Goal: Information Seeking & Learning: Learn about a topic

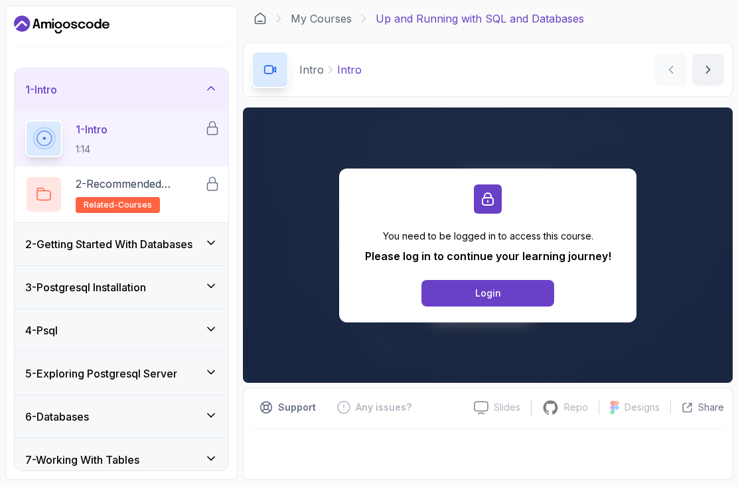
scroll to position [1, 0]
click at [528, 293] on button "Login" at bounding box center [488, 293] width 133 height 27
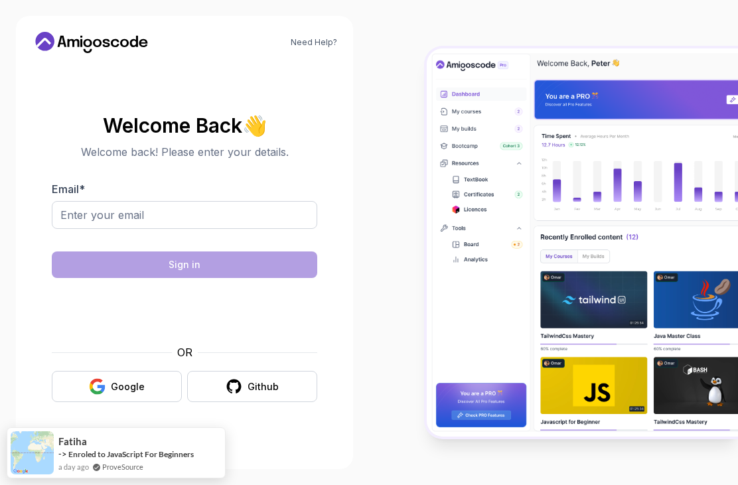
click at [106, 395] on icon "button" at bounding box center [97, 386] width 17 height 17
click at [100, 393] on button "Google" at bounding box center [117, 386] width 130 height 31
click at [96, 395] on icon "button" at bounding box center [97, 386] width 17 height 17
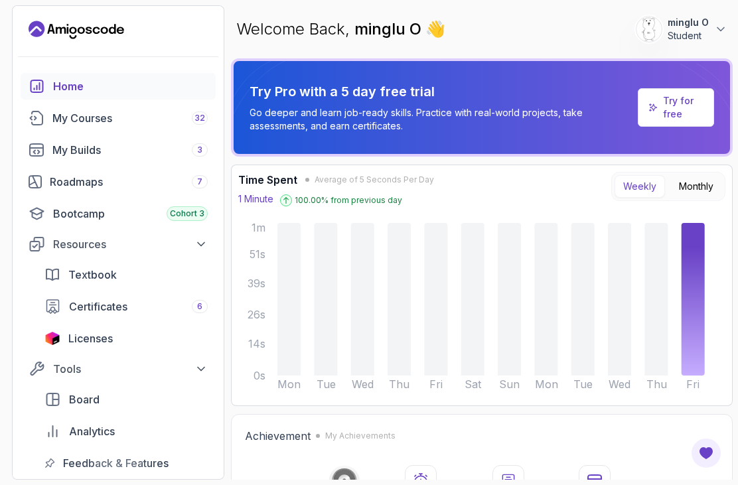
click at [59, 127] on link "My Courses 32" at bounding box center [118, 118] width 195 height 27
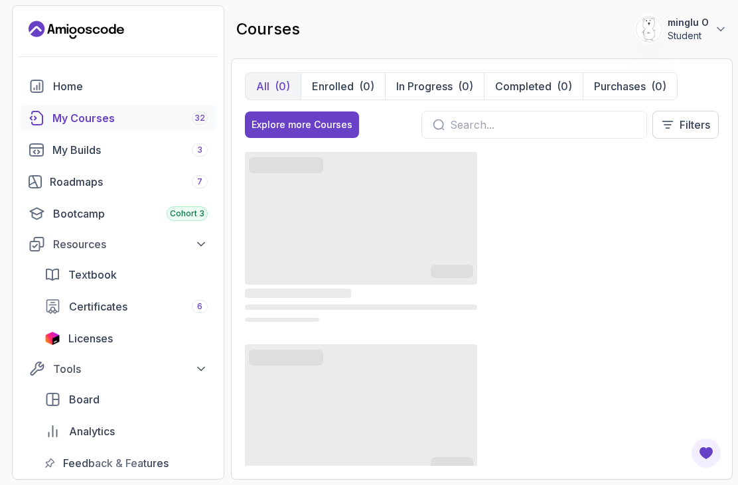
click at [606, 0] on section "537 Points minglu O Student Home My Courses 32 My Builds 3 Roadmaps 7 Bootcamp …" at bounding box center [369, 242] width 738 height 485
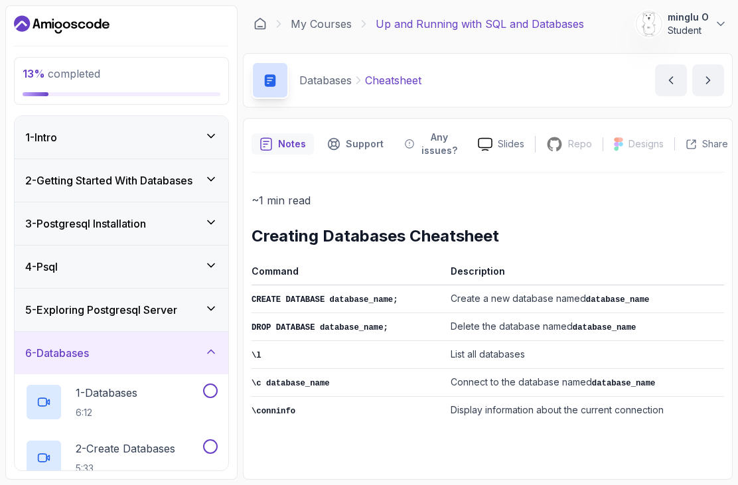
click at [47, 140] on h3 "1 - Intro" at bounding box center [41, 137] width 32 height 16
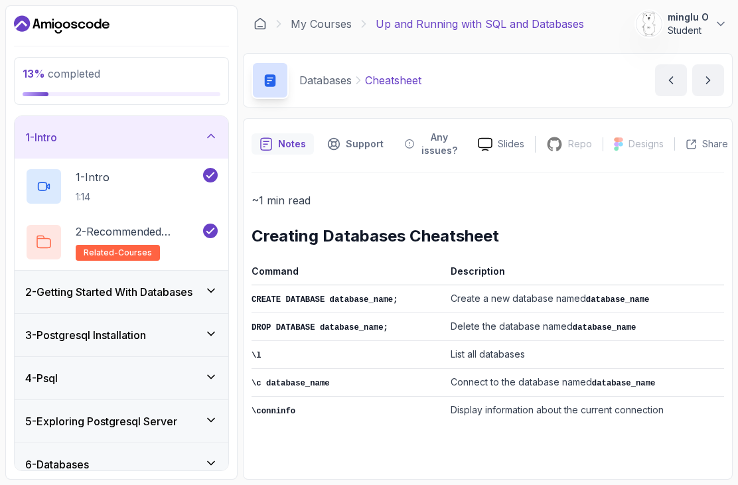
click at [74, 291] on h3 "2 - Getting Started With Databases" at bounding box center [108, 292] width 167 height 16
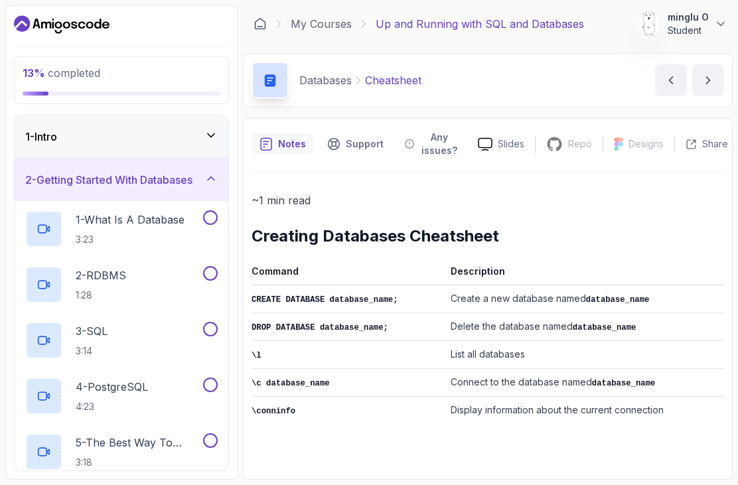
click at [52, 222] on div at bounding box center [43, 228] width 37 height 37
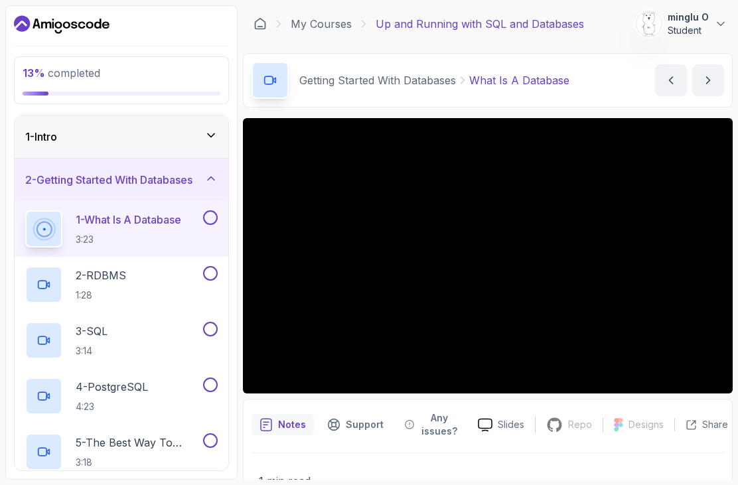
click at [213, 222] on button at bounding box center [210, 217] width 15 height 15
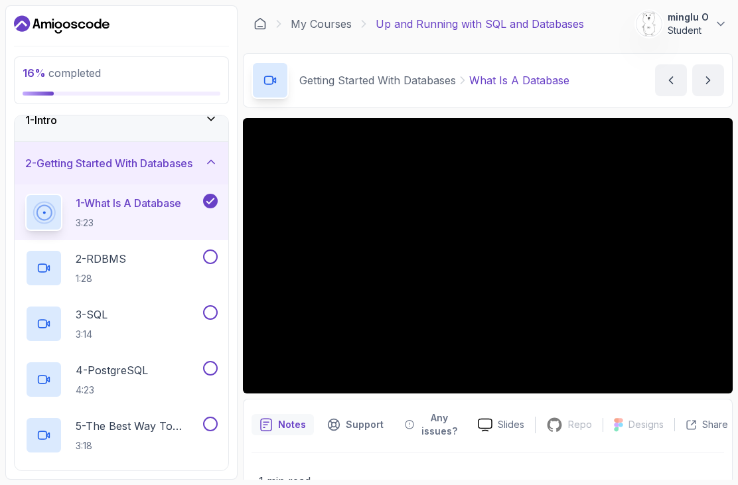
scroll to position [18, 0]
click at [84, 261] on p "2 - RDBMS" at bounding box center [101, 258] width 50 height 16
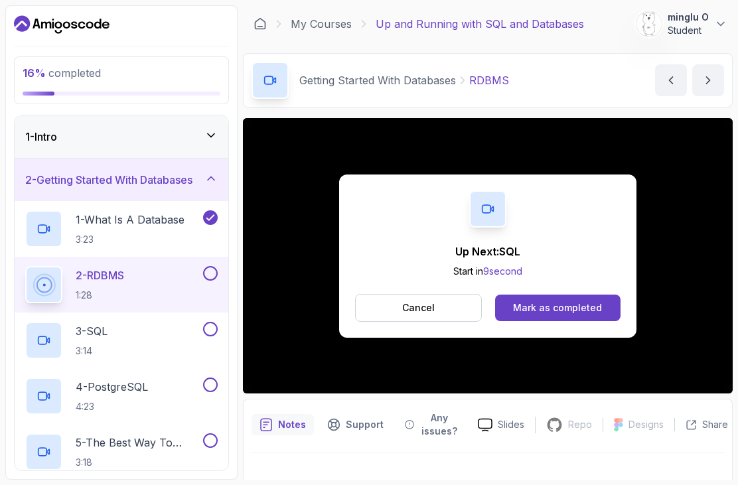
click at [597, 305] on div "Mark as completed" at bounding box center [557, 307] width 89 height 13
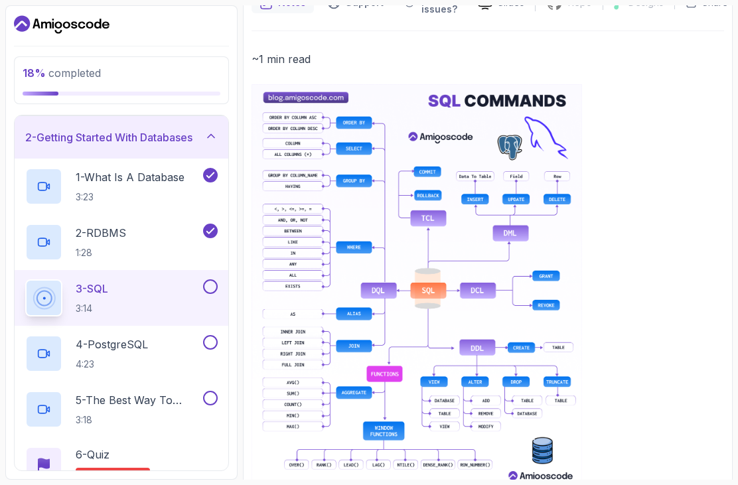
scroll to position [422, 0]
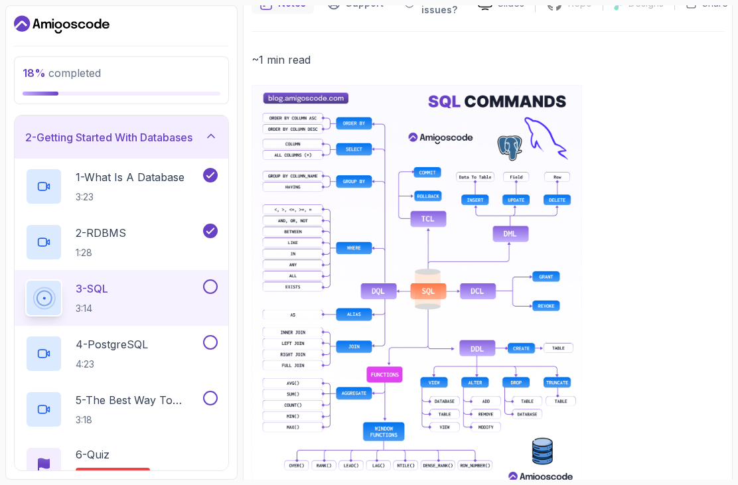
click at [538, 341] on img at bounding box center [417, 290] width 331 height 410
click at [544, 353] on img at bounding box center [417, 290] width 331 height 410
click at [204, 280] on div at bounding box center [209, 287] width 17 height 15
click at [207, 280] on button at bounding box center [210, 287] width 15 height 15
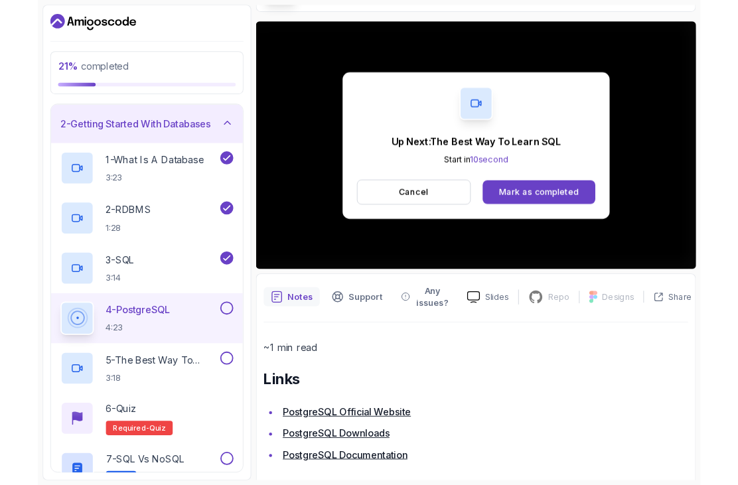
scroll to position [42, 0]
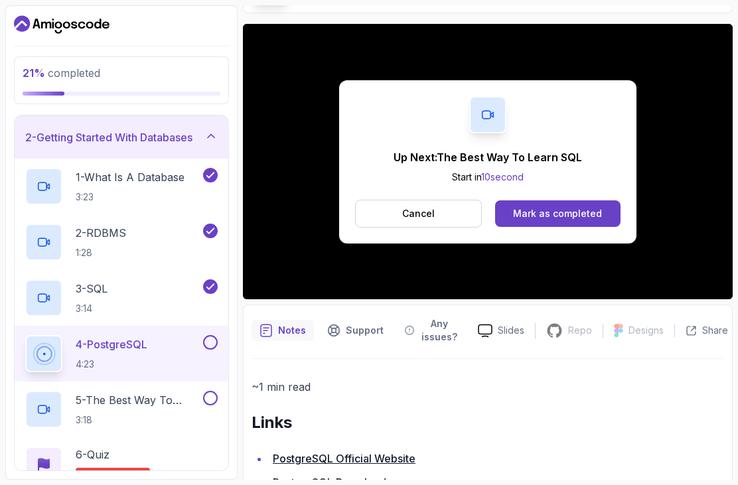
click at [586, 201] on button "Mark as completed" at bounding box center [557, 214] width 125 height 27
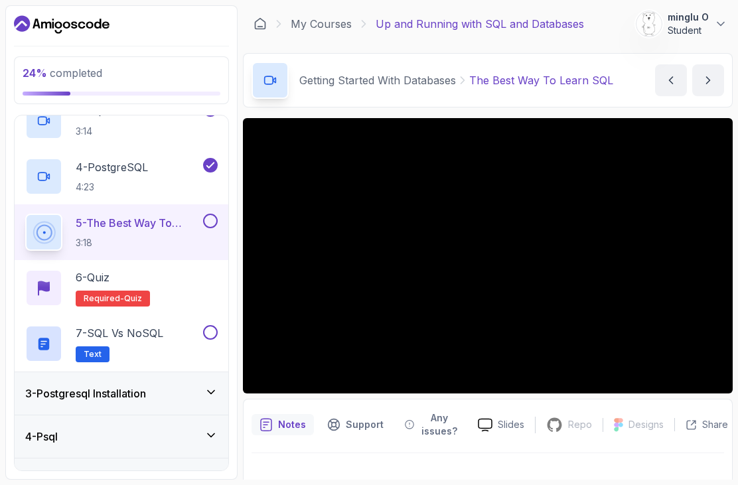
scroll to position [224, 0]
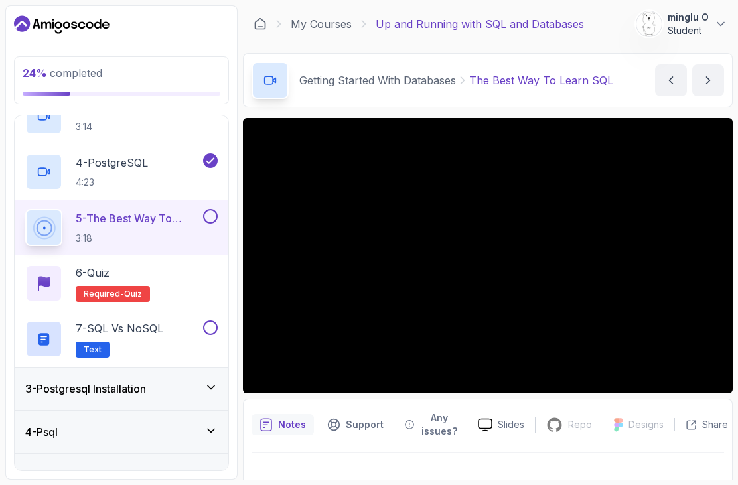
click at [207, 209] on button at bounding box center [210, 216] width 15 height 15
click at [78, 265] on p "6 - Quiz" at bounding box center [93, 273] width 34 height 16
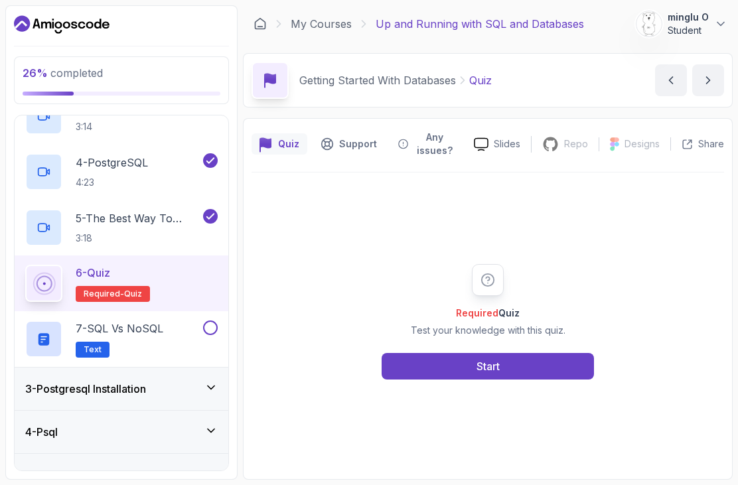
click at [578, 353] on button "Start" at bounding box center [488, 366] width 212 height 27
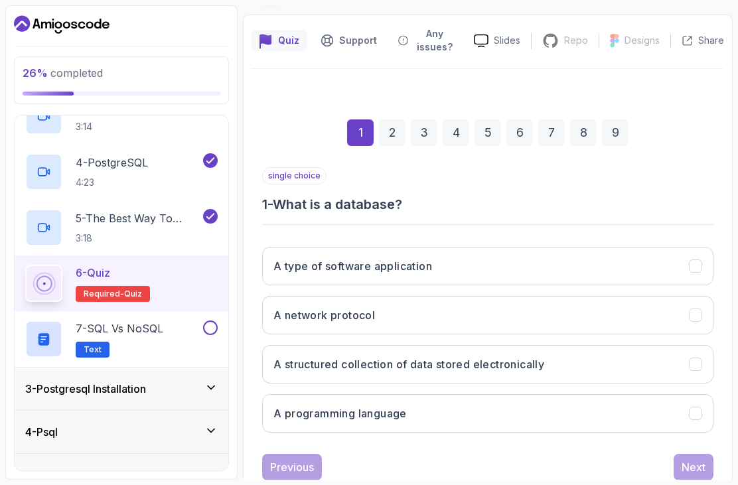
scroll to position [100, 0]
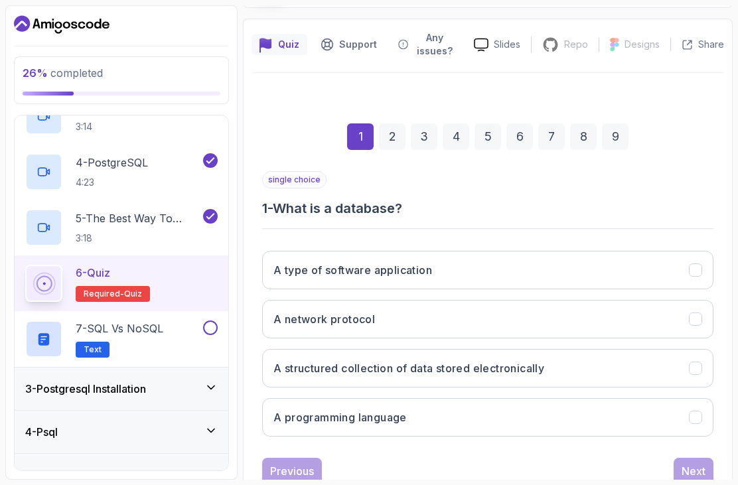
click at [693, 362] on div "A structured collection of data stored electronically" at bounding box center [695, 368] width 13 height 13
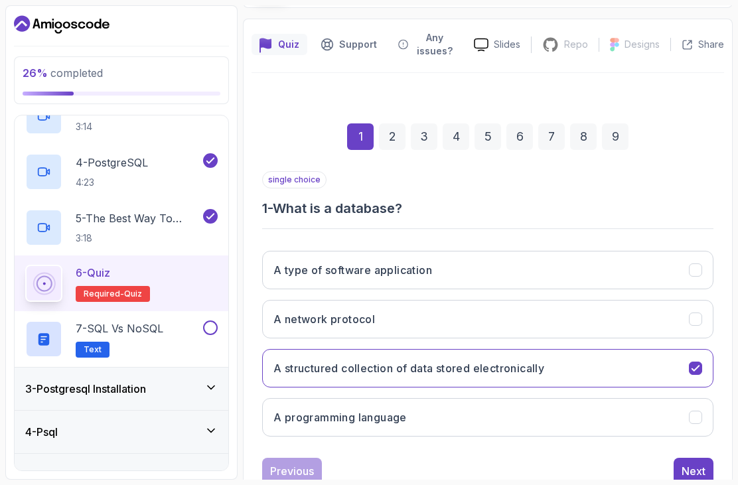
click at [671, 398] on button "A programming language" at bounding box center [487, 417] width 451 height 39
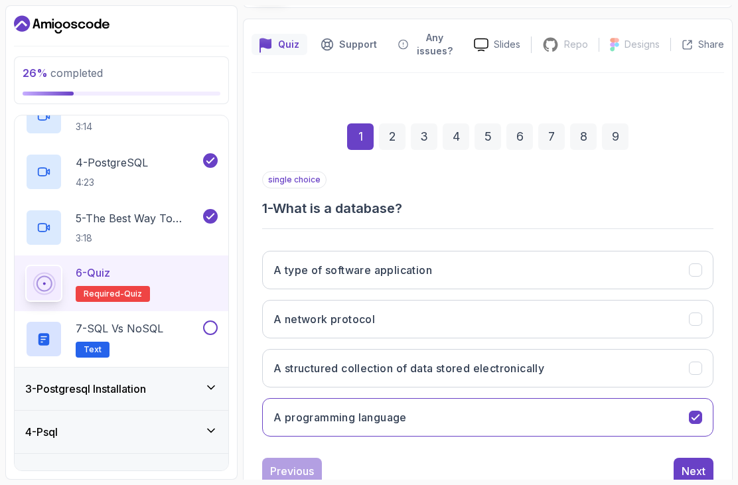
click at [696, 362] on div "A structured collection of data stored electronically" at bounding box center [695, 368] width 13 height 13
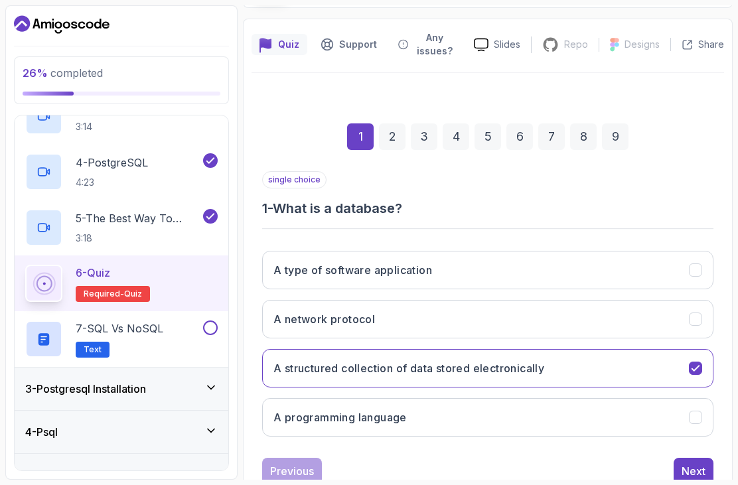
click at [685, 458] on button "Next" at bounding box center [694, 471] width 40 height 27
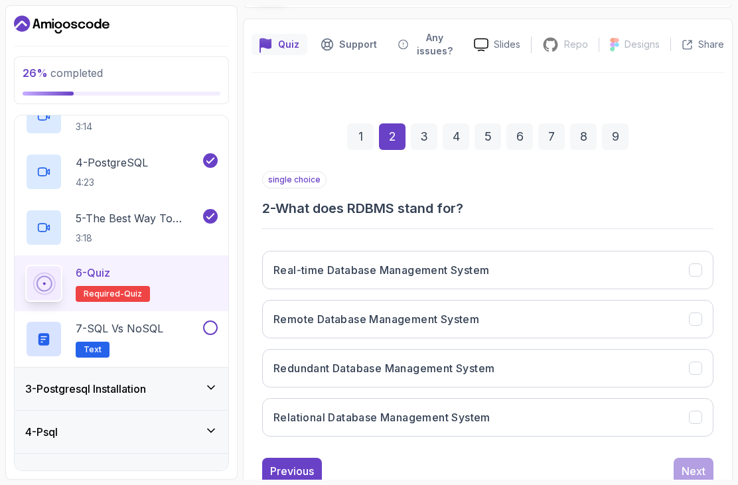
click at [644, 398] on button "Relational Database Management System" at bounding box center [487, 417] width 451 height 39
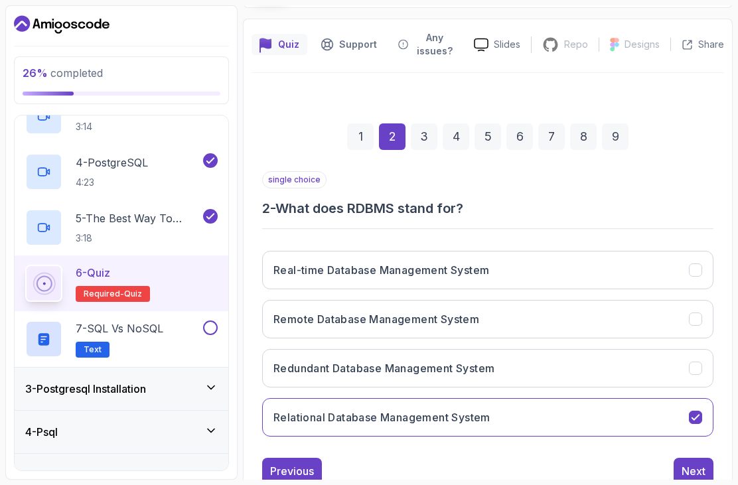
click at [696, 463] on div "Next" at bounding box center [694, 471] width 24 height 16
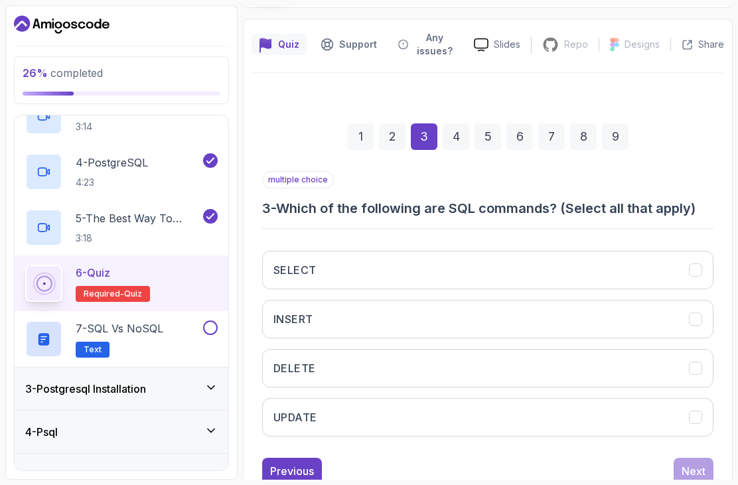
click at [657, 251] on button "SELECT" at bounding box center [487, 270] width 451 height 39
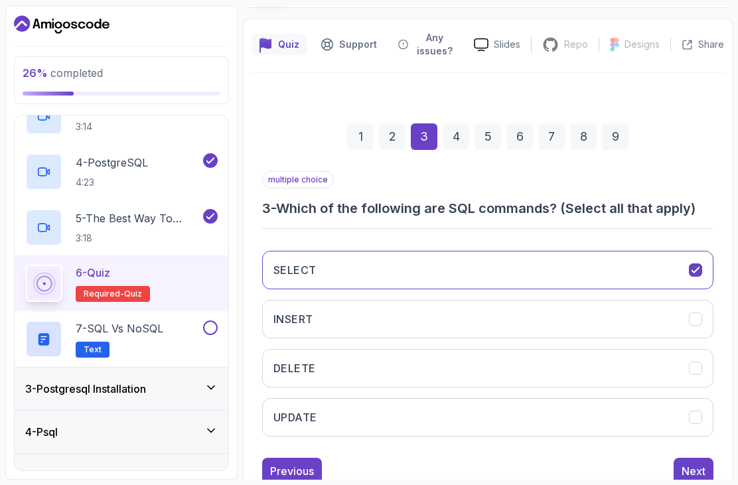
click at [677, 300] on button "INSERT" at bounding box center [487, 319] width 451 height 39
click at [653, 349] on button "DELETE" at bounding box center [487, 368] width 451 height 39
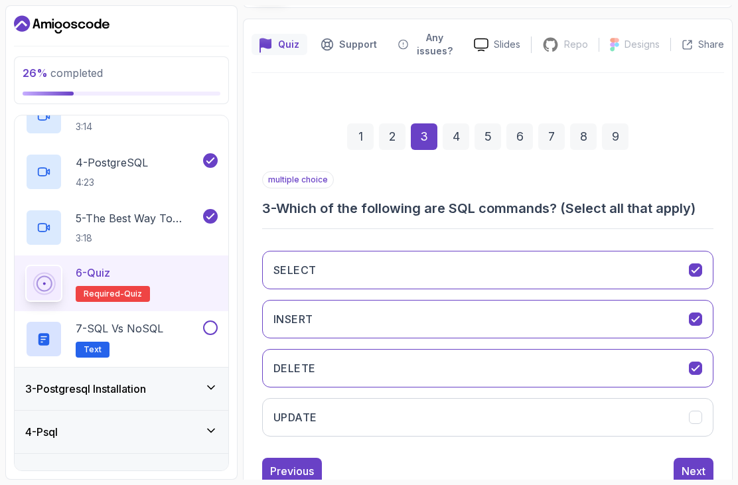
click at [651, 398] on button "UPDATE" at bounding box center [487, 417] width 451 height 39
click at [690, 463] on div "Next" at bounding box center [694, 471] width 24 height 16
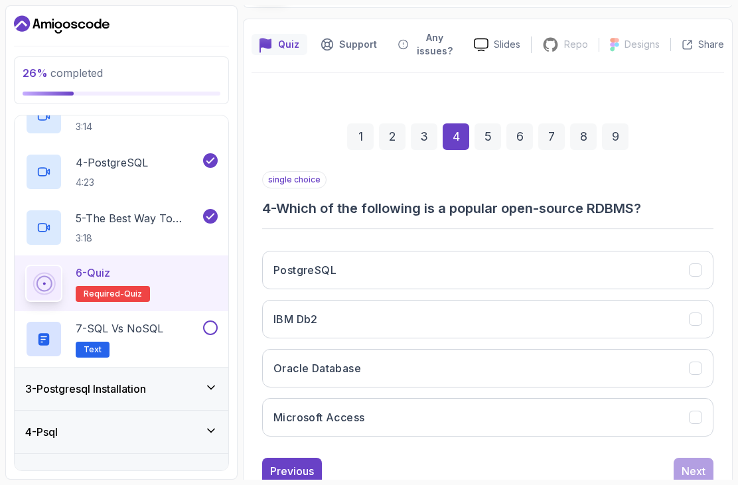
click at [692, 264] on div "PostgreSQL" at bounding box center [695, 270] width 13 height 13
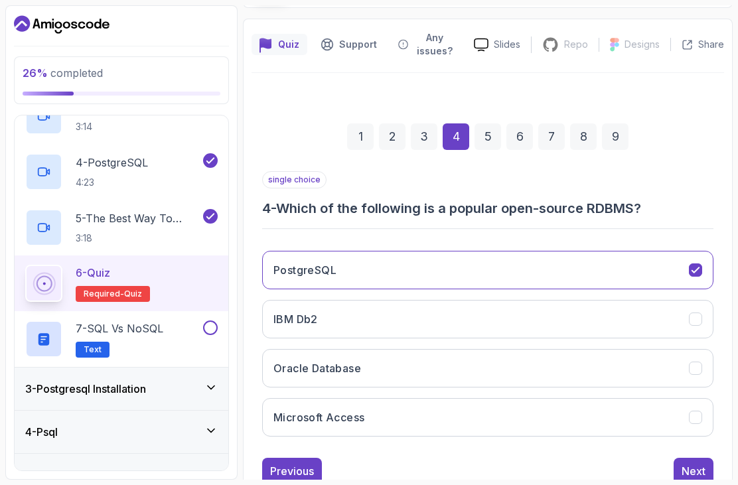
click at [685, 300] on button "IBM Db2" at bounding box center [487, 319] width 451 height 39
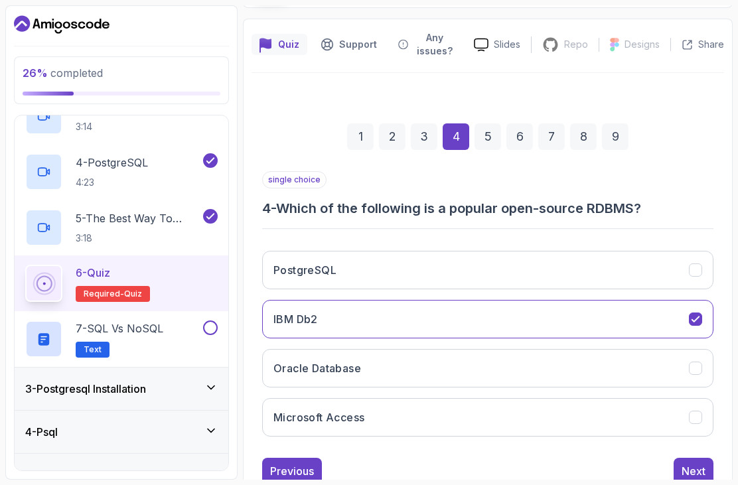
click at [686, 251] on button "PostgreSQL" at bounding box center [487, 270] width 451 height 39
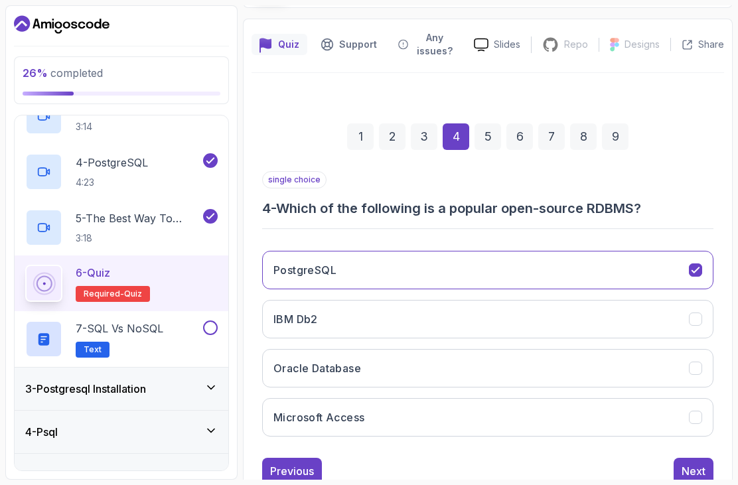
click at [689, 463] on div "Next" at bounding box center [694, 471] width 24 height 16
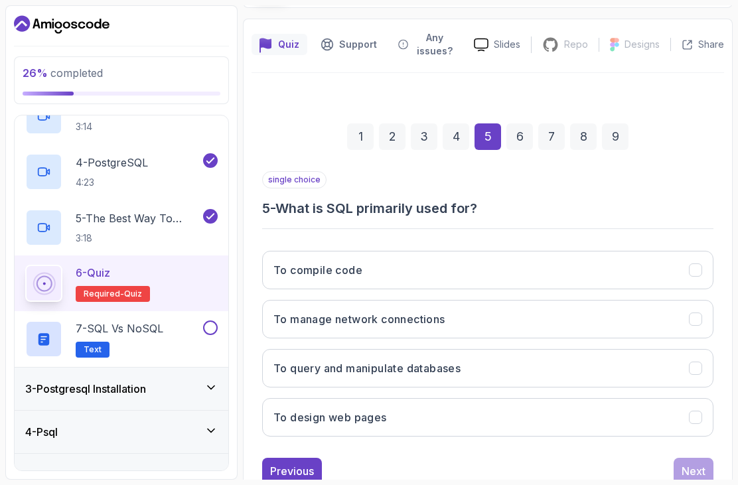
click at [683, 349] on button "To query and manipulate databases" at bounding box center [487, 368] width 451 height 39
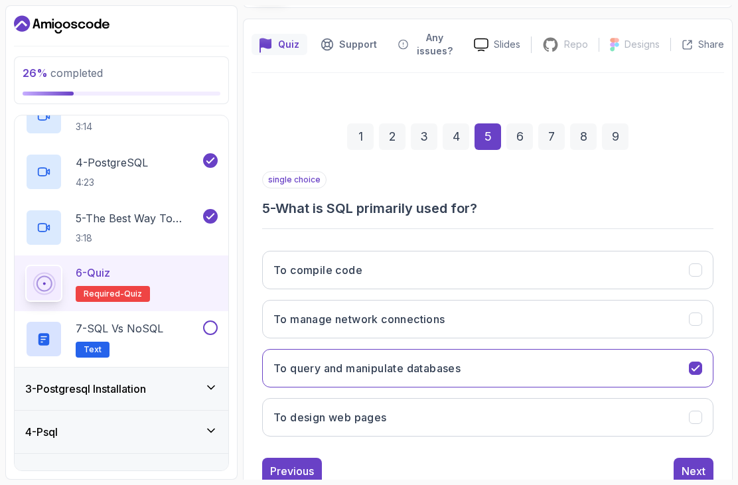
click at [696, 463] on div "Next" at bounding box center [694, 471] width 24 height 16
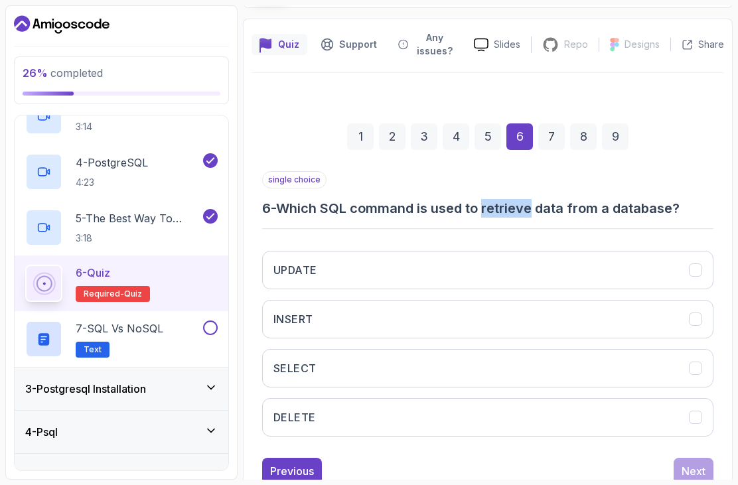
click at [645, 349] on button "SELECT" at bounding box center [487, 368] width 451 height 39
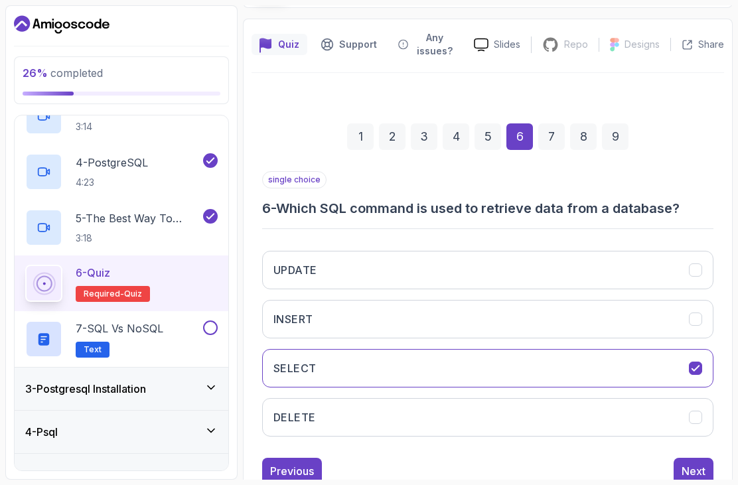
click at [696, 463] on div "Next" at bounding box center [694, 471] width 24 height 16
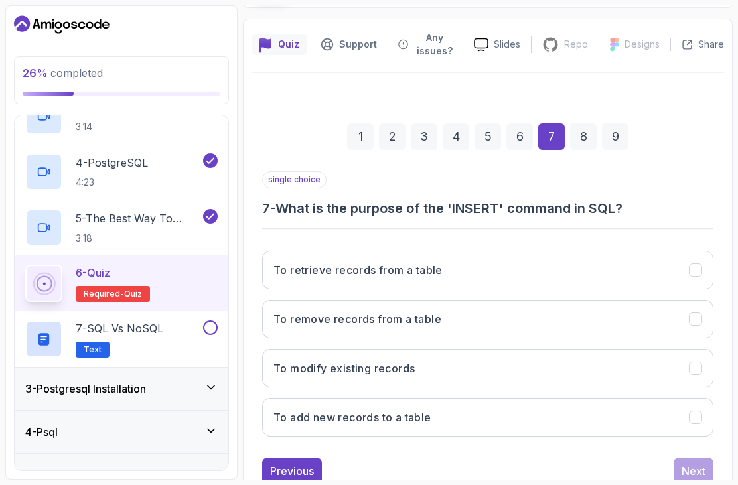
click at [652, 398] on button "To add new records to a table" at bounding box center [487, 417] width 451 height 39
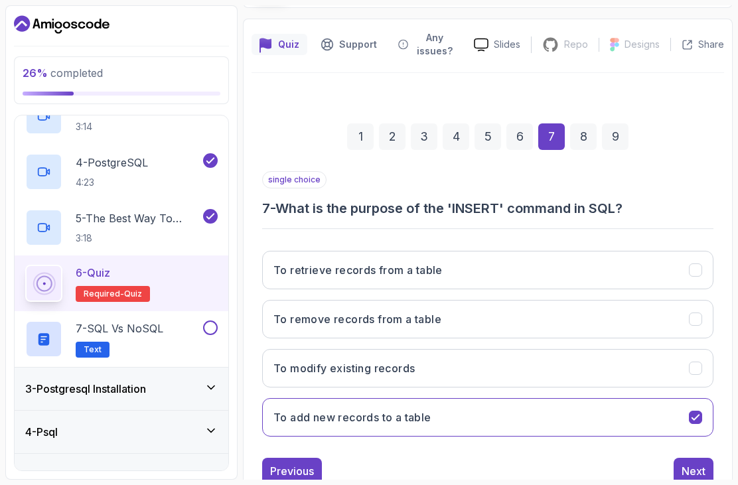
click at [696, 463] on div "Next" at bounding box center [694, 471] width 24 height 16
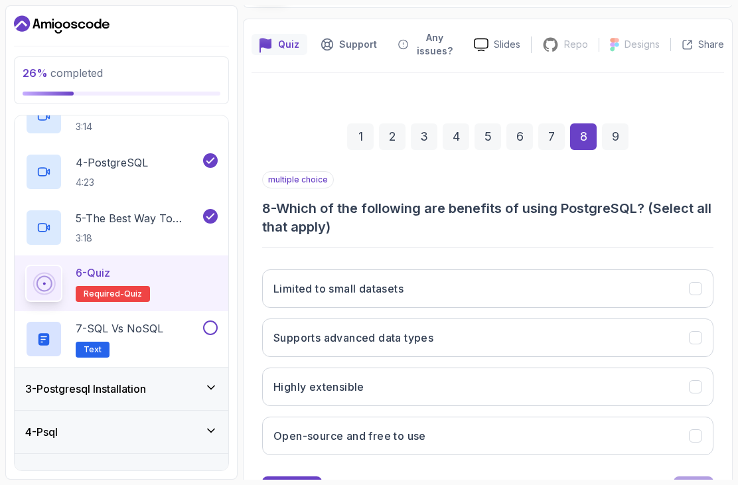
click at [677, 368] on button "Highly extensible" at bounding box center [487, 387] width 451 height 39
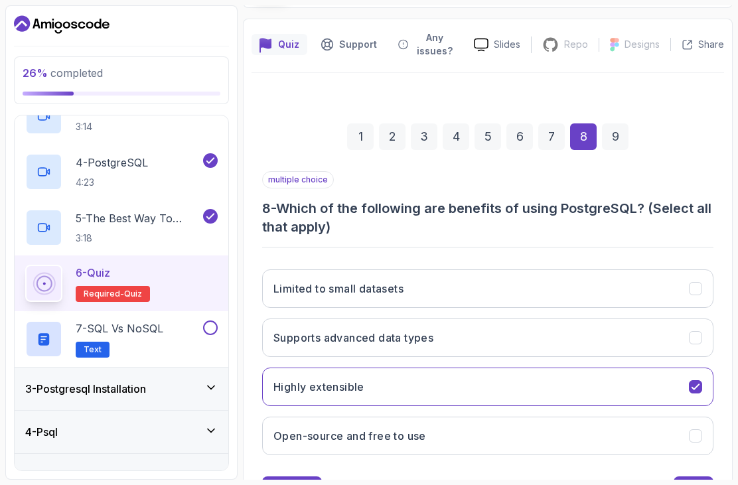
click at [663, 417] on button "Open-source and free to use" at bounding box center [487, 436] width 451 height 39
click at [706, 319] on button "Supports advanced data types" at bounding box center [487, 338] width 451 height 39
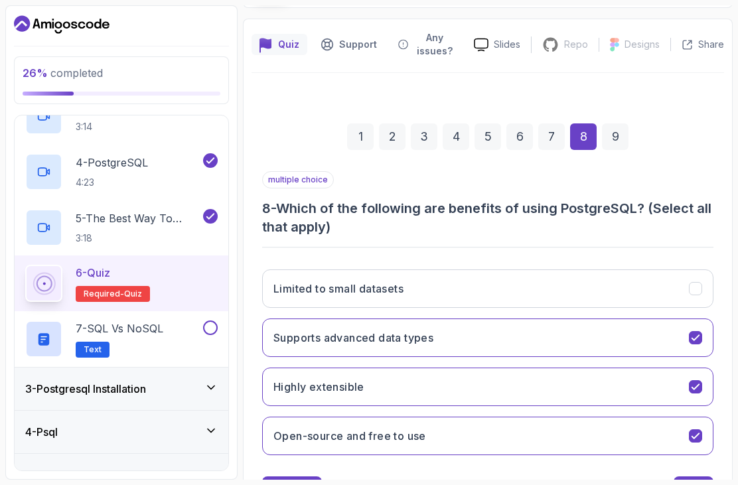
click at [692, 482] on div "Next" at bounding box center [694, 490] width 24 height 16
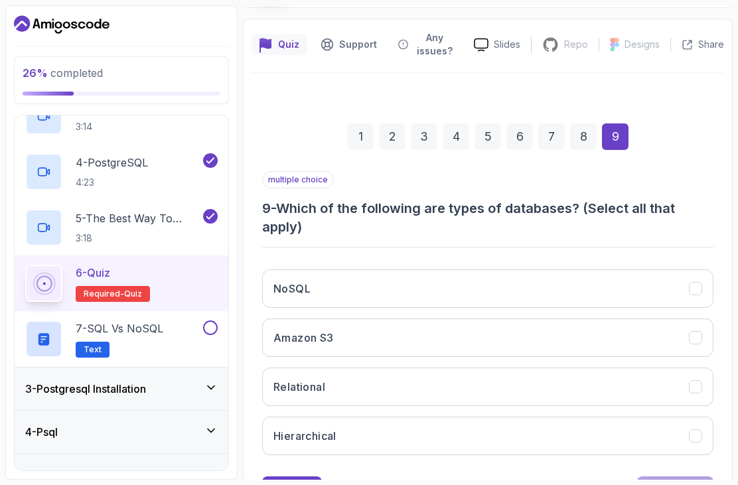
click at [695, 282] on div "NoSQL" at bounding box center [695, 288] width 13 height 13
click at [689, 282] on div "NoSQL" at bounding box center [695, 288] width 13 height 13
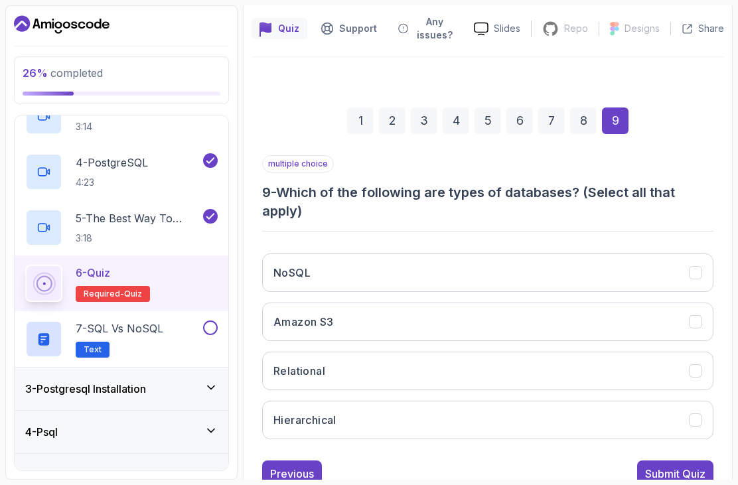
scroll to position [115, 0]
click at [687, 254] on button "NoSQL" at bounding box center [487, 273] width 451 height 39
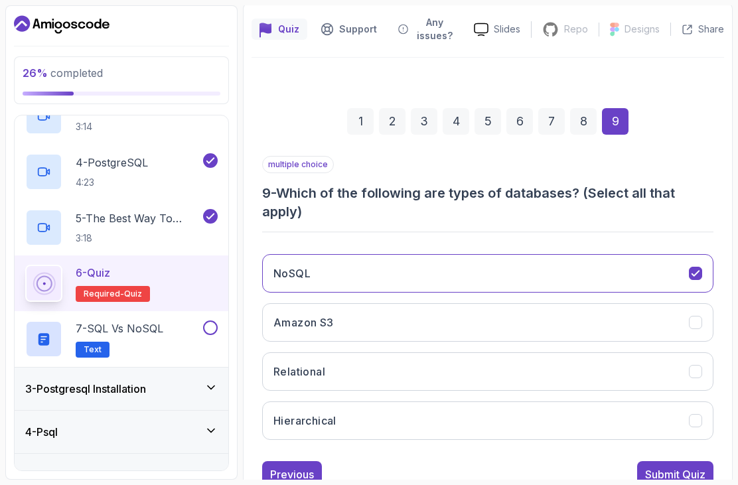
click at [689, 467] on div "Submit Quiz" at bounding box center [675, 475] width 60 height 16
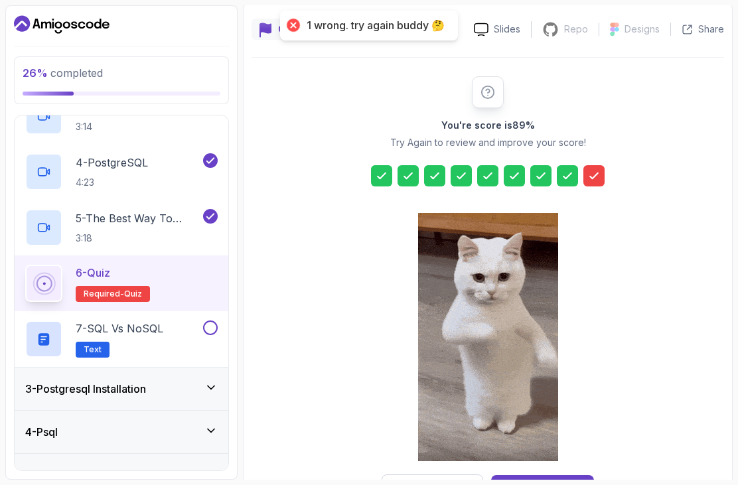
click at [572, 481] on div "Submit Anyway" at bounding box center [543, 489] width 78 height 16
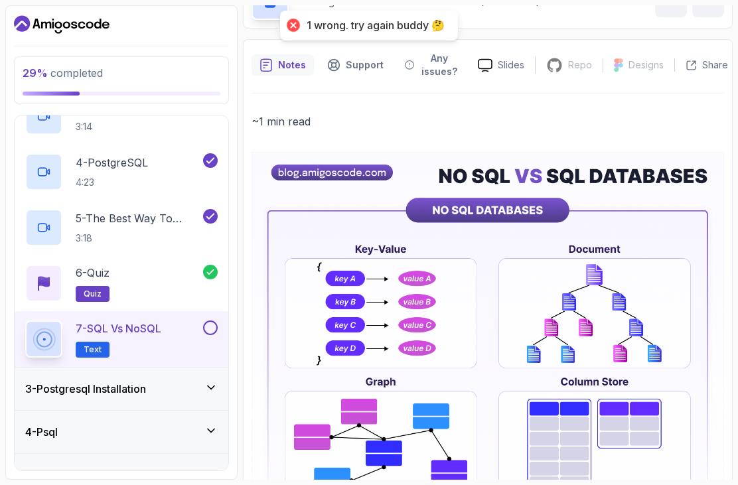
scroll to position [80, 0]
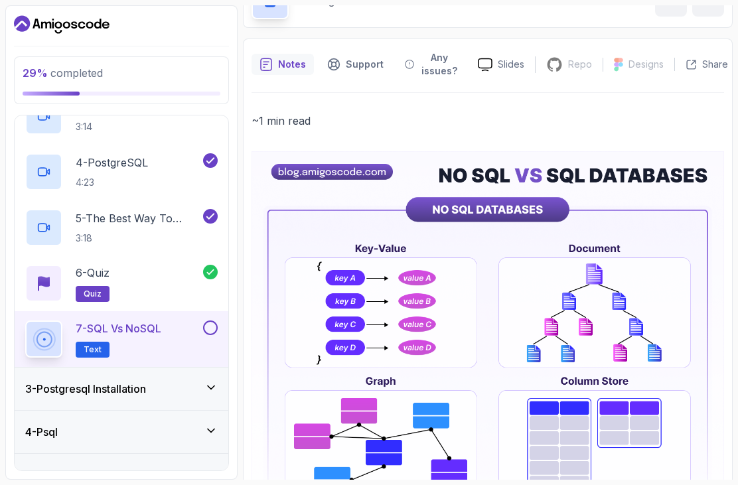
click at [671, 382] on img at bounding box center [488, 444] width 473 height 586
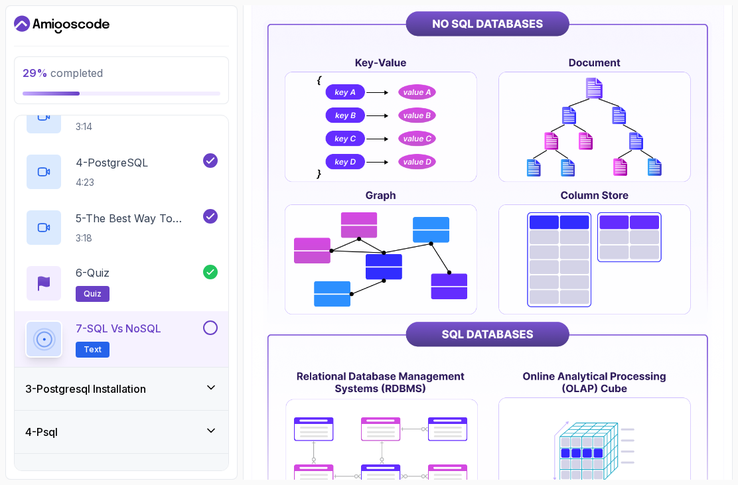
scroll to position [297, 0]
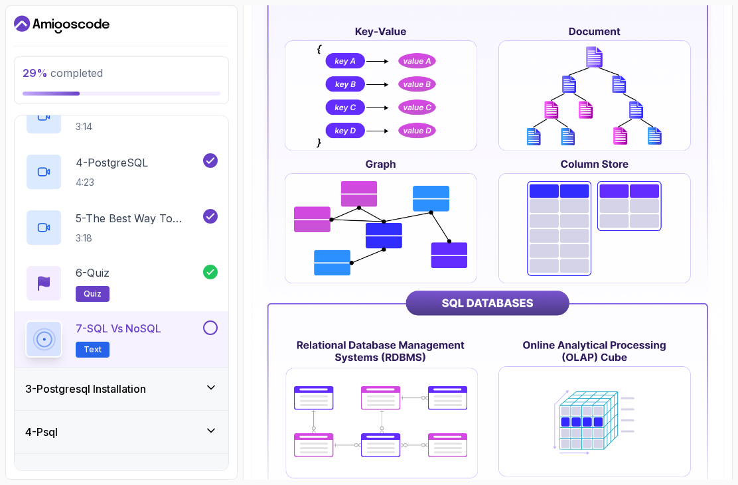
click at [209, 321] on button at bounding box center [210, 328] width 15 height 15
click at [109, 381] on h3 "3 - Postgresql Installation" at bounding box center [85, 389] width 121 height 16
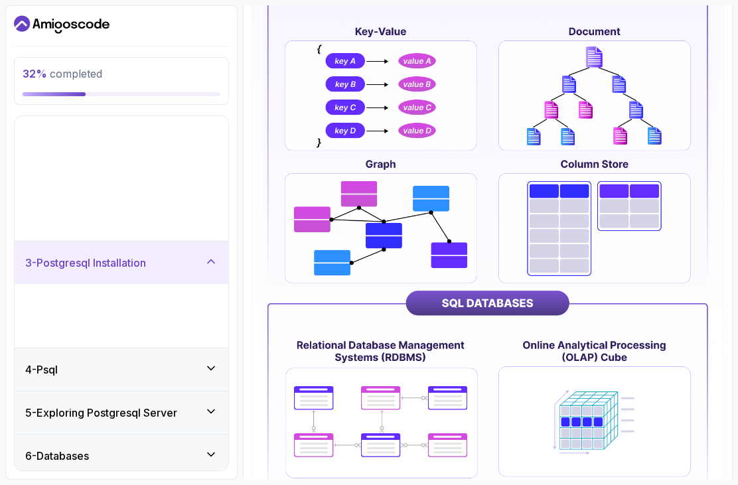
scroll to position [0, 0]
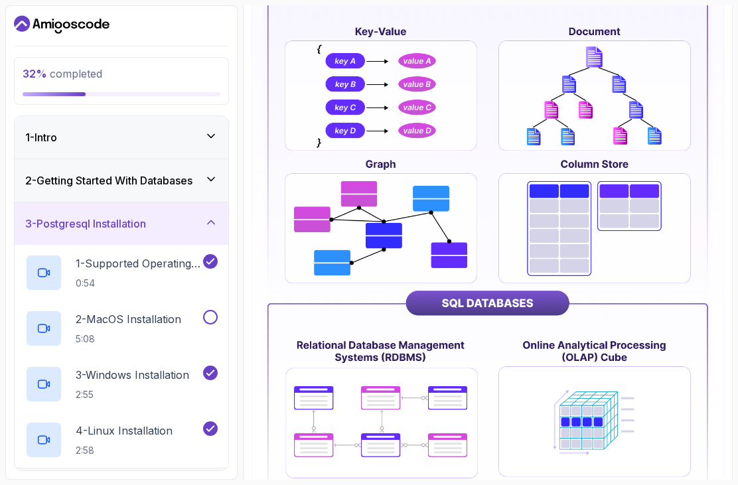
click at [46, 216] on h3 "3 - Postgresql Installation" at bounding box center [85, 224] width 121 height 16
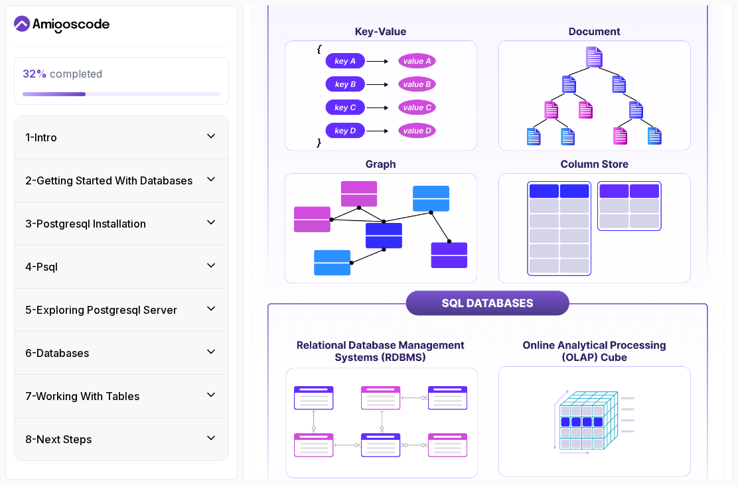
click at [50, 246] on div "4 - Psql" at bounding box center [122, 267] width 214 height 42
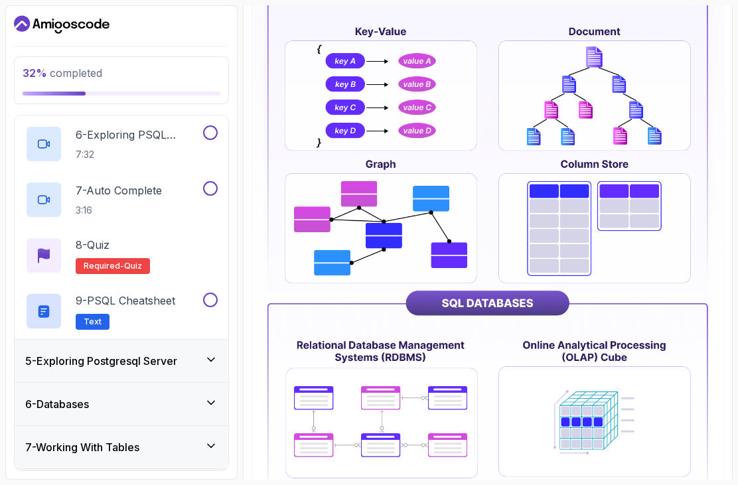
scroll to position [449, 0]
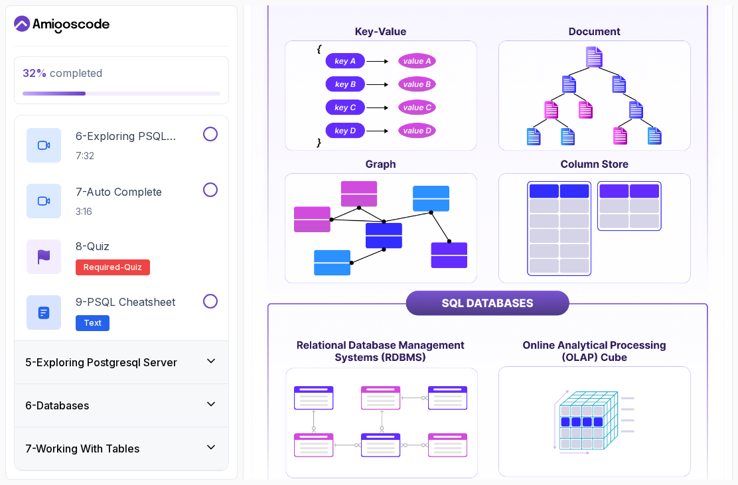
click at [90, 355] on h3 "5 - Exploring Postgresql Server" at bounding box center [101, 363] width 152 height 16
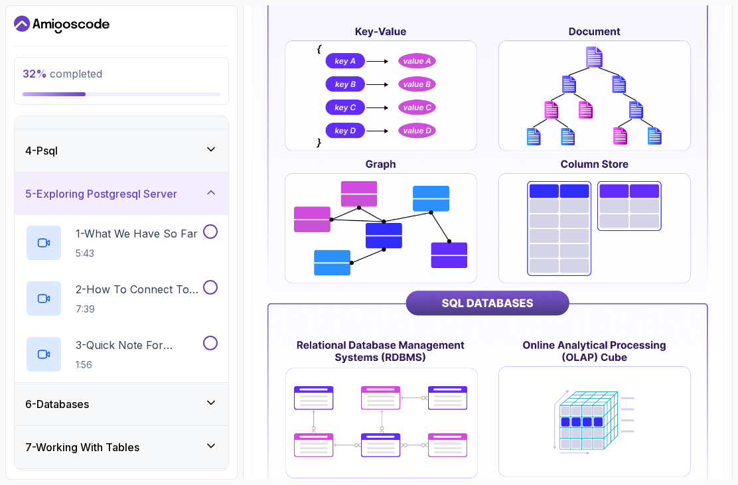
scroll to position [115, 0]
click at [104, 398] on div "6 - Databases" at bounding box center [121, 406] width 193 height 16
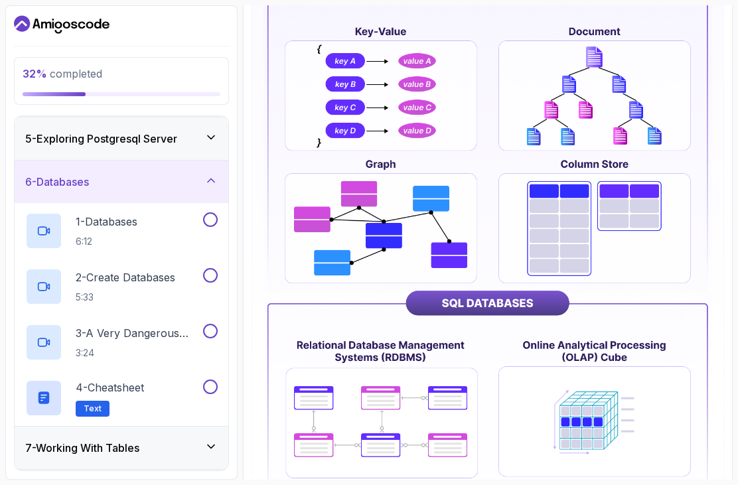
scroll to position [171, 0]
